Goal: Information Seeking & Learning: Learn about a topic

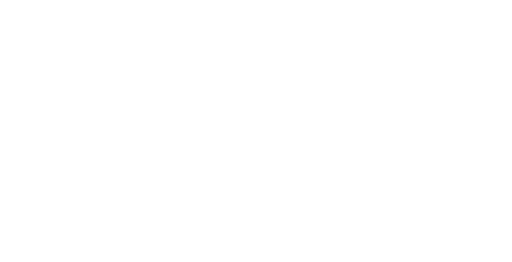
select select "recorded_music"
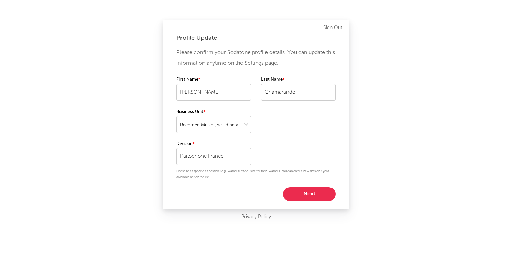
click at [307, 193] on button "Next" at bounding box center [309, 194] width 53 height 14
select select "marketing"
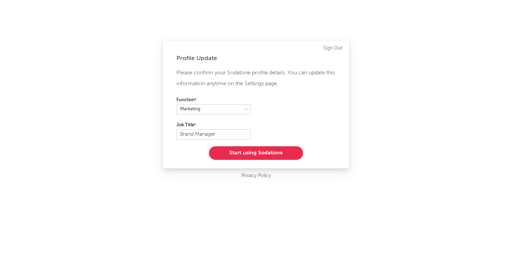
click at [258, 161] on div "Profile Update Please confirm your Sodatone profile details. You can update thi…" at bounding box center [256, 104] width 186 height 127
click at [254, 157] on button "Start using Sodatone" at bounding box center [256, 153] width 94 height 14
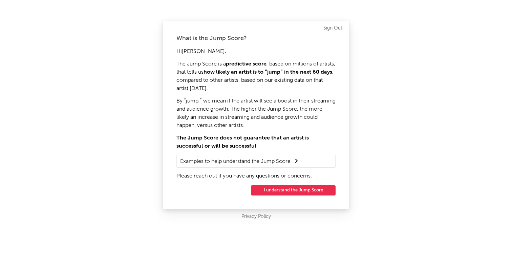
click at [278, 189] on button "I understand the Jump Score" at bounding box center [293, 190] width 85 height 10
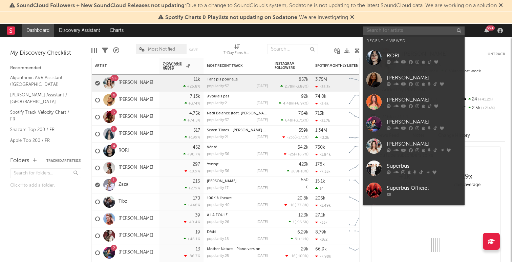
click at [401, 31] on input "text" at bounding box center [414, 30] width 102 height 8
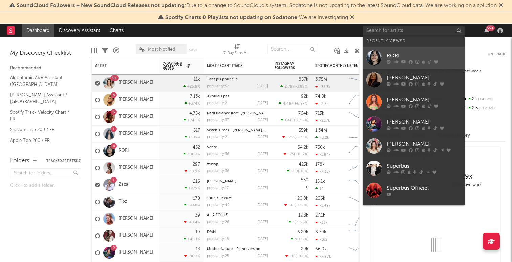
click at [400, 62] on div at bounding box center [424, 62] width 75 height 4
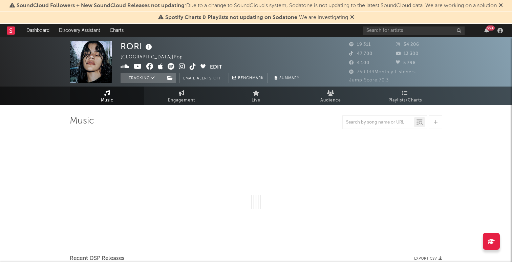
select select "6m"
